Goal: Task Accomplishment & Management: Use online tool/utility

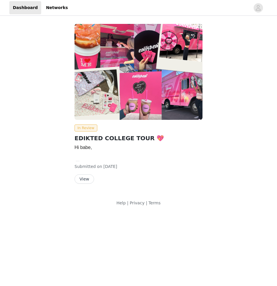
click at [86, 182] on button "View" at bounding box center [84, 179] width 20 height 9
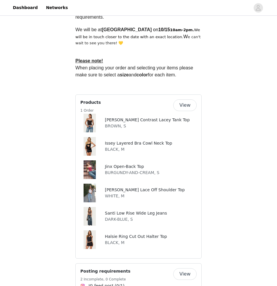
scroll to position [294, 0]
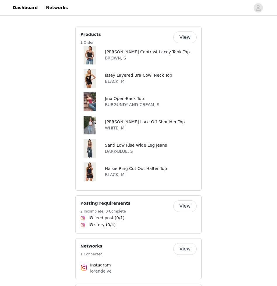
click at [92, 55] on img at bounding box center [90, 55] width 13 height 19
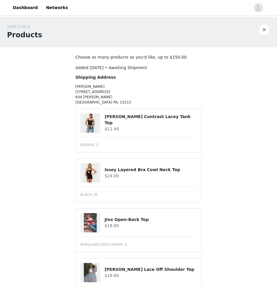
click at [88, 120] on img at bounding box center [90, 123] width 13 height 19
click at [117, 121] on h4 "[PERSON_NAME] Contrast Lacey Tank Top" at bounding box center [151, 120] width 92 height 12
click at [90, 131] on img at bounding box center [90, 123] width 13 height 19
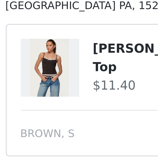
scroll to position [6, 0]
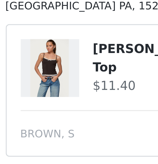
click at [43, 130] on article "[PERSON_NAME] Contrast Lacey Tank Top $11.40 BROWN, S" at bounding box center [79, 125] width 126 height 44
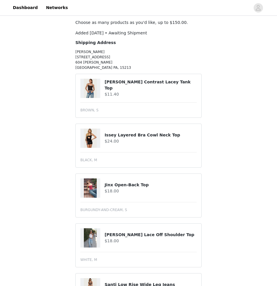
scroll to position [0, 0]
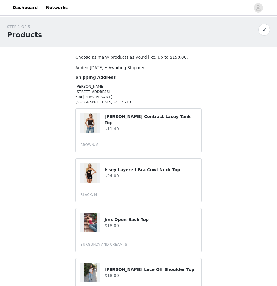
click at [265, 29] on button "button" at bounding box center [264, 30] width 12 height 12
